Goal: Task Accomplishment & Management: Manage account settings

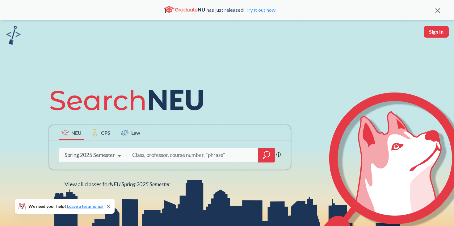
click at [143, 154] on input "search" at bounding box center [193, 155] width 122 height 13
click at [68, 165] on div "Phrase search guarantees the exact search appears in the results. Ex. If you wa…" at bounding box center [169, 155] width 241 height 29
click at [71, 153] on div "Spring 2025 Semester" at bounding box center [90, 155] width 50 height 7
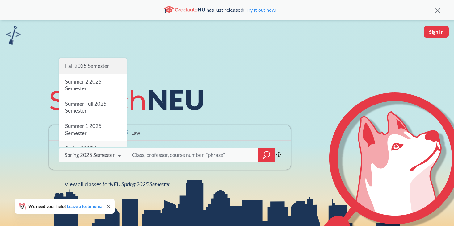
click at [95, 64] on span "Fall 2025 Semester" at bounding box center [87, 66] width 44 height 6
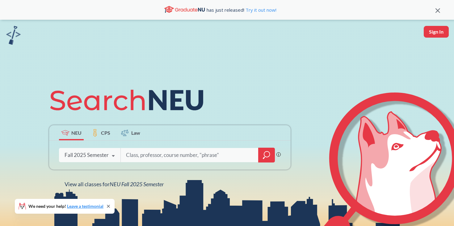
click at [150, 159] on input "search" at bounding box center [189, 155] width 128 height 13
type input "13592"
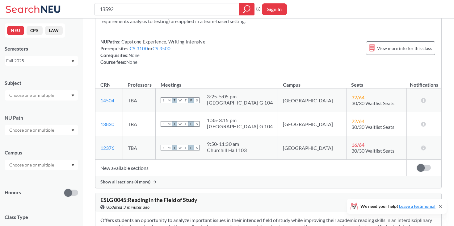
scroll to position [54, 0]
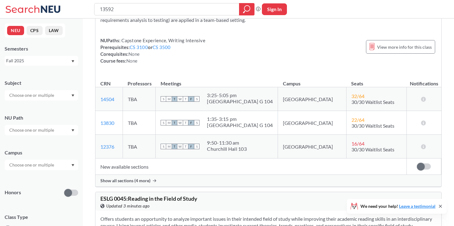
click at [141, 180] on span "Show all sections (4 more)" at bounding box center [125, 181] width 50 height 6
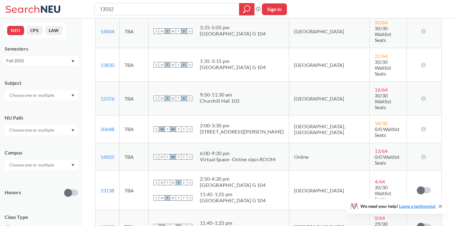
scroll to position [128, 0]
click at [416, 223] on div "Sign in to subscribe for notifications." at bounding box center [424, 226] width 24 height 6
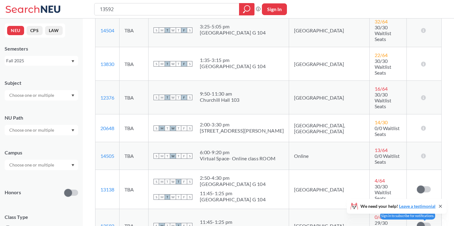
click at [418, 222] on span at bounding box center [421, 226] width 8 height 8
click at [417, 223] on input "checkbox" at bounding box center [417, 223] width 0 height 0
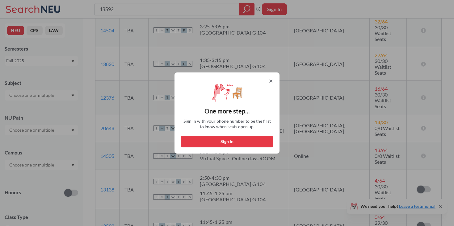
click at [250, 141] on button "Sign in" at bounding box center [227, 142] width 93 height 12
select select "US"
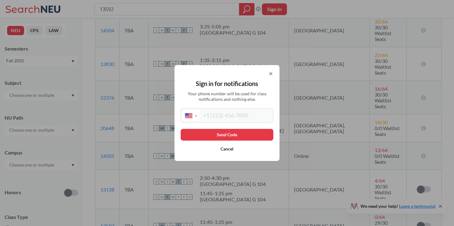
click at [223, 118] on input "tel" at bounding box center [235, 115] width 72 height 11
type input "[PHONE_NUMBER]"
click at [239, 135] on button "Send Code" at bounding box center [227, 135] width 93 height 12
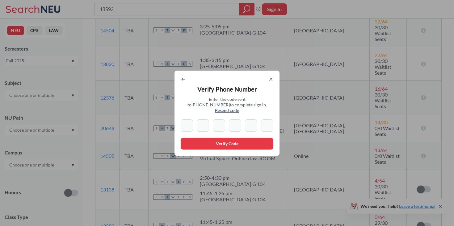
type input "7"
type input "5"
type input "9"
type input "6"
type input "8"
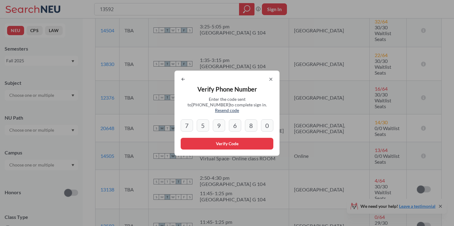
type input "0"
click at [209, 142] on button "Verify Code" at bounding box center [227, 144] width 93 height 12
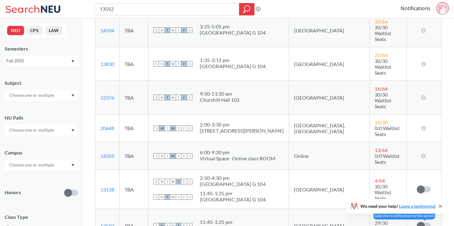
click at [428, 223] on label at bounding box center [424, 226] width 14 height 6
click at [417, 223] on input "checkbox" at bounding box center [417, 223] width 0 height 0
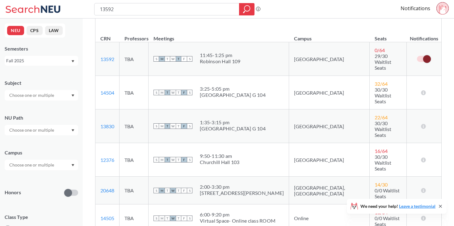
scroll to position [100, 0]
